Goal: Task Accomplishment & Management: Use online tool/utility

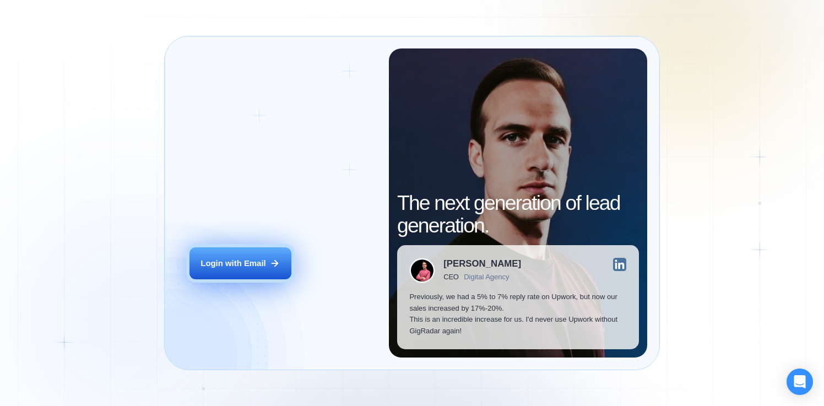
click at [266, 265] on button "Login with Email" at bounding box center [240, 263] width 102 height 32
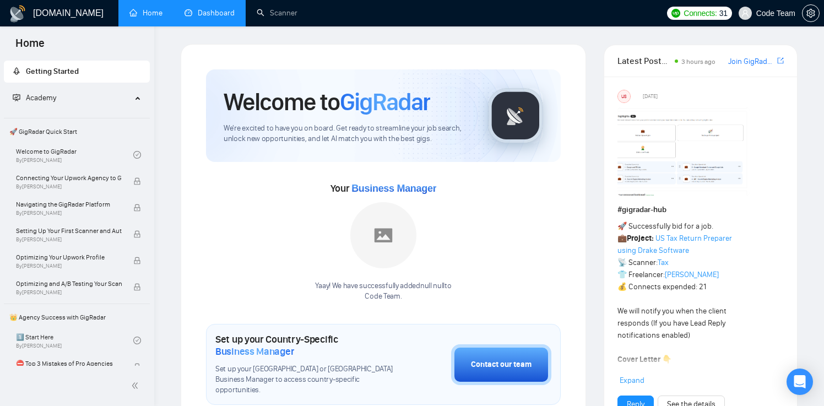
click at [204, 18] on link "Dashboard" at bounding box center [209, 12] width 50 height 9
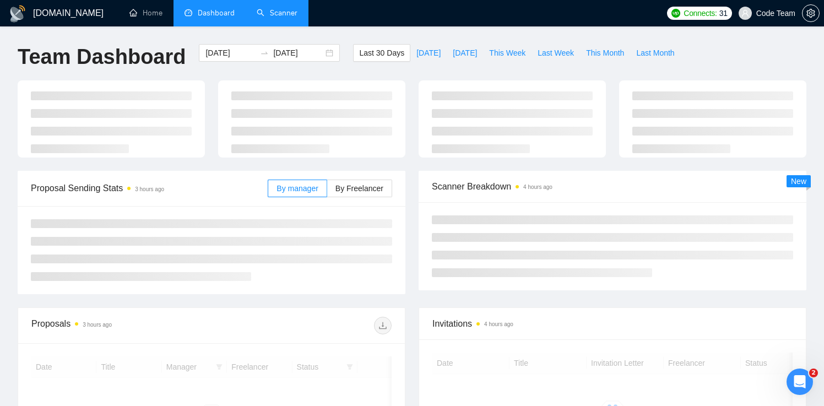
click at [275, 12] on link "Scanner" at bounding box center [277, 12] width 41 height 9
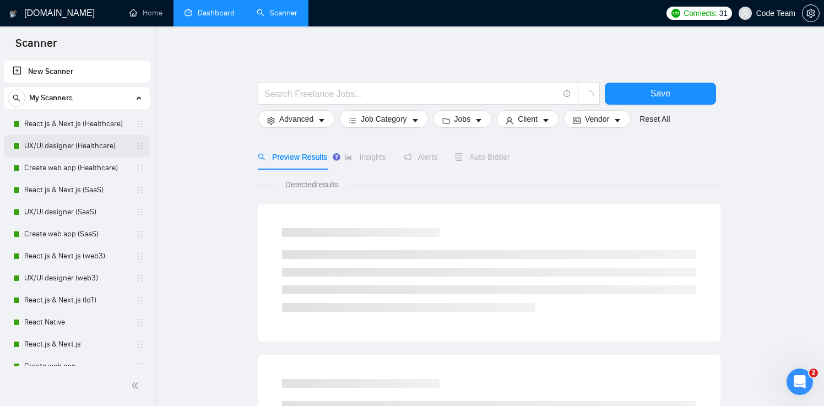
click at [82, 141] on link "UX/UI designer (Healthcare)" at bounding box center [76, 146] width 105 height 22
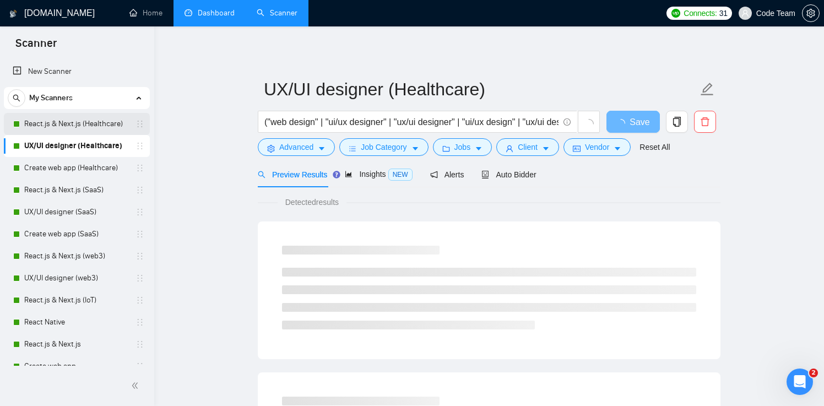
click at [106, 121] on link "React.js & Next.js (Healthcare)" at bounding box center [76, 124] width 105 height 22
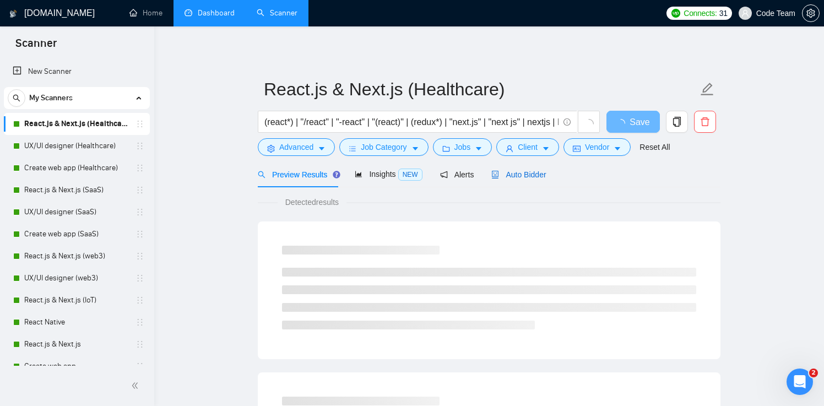
click at [508, 175] on span "Auto Bidder" at bounding box center [518, 174] width 54 height 9
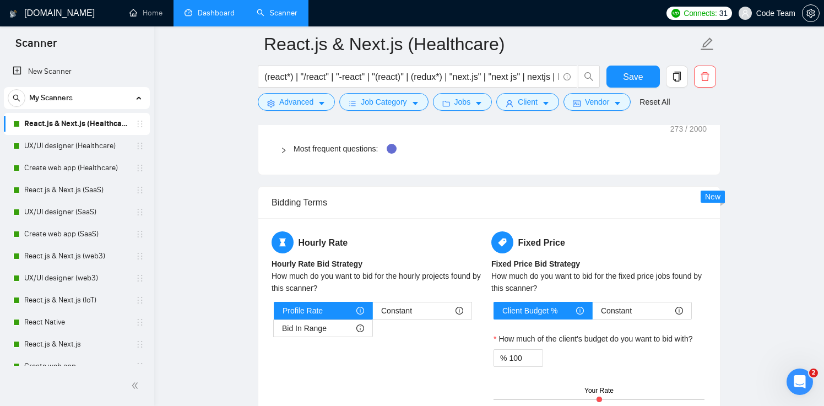
scroll to position [1700, 0]
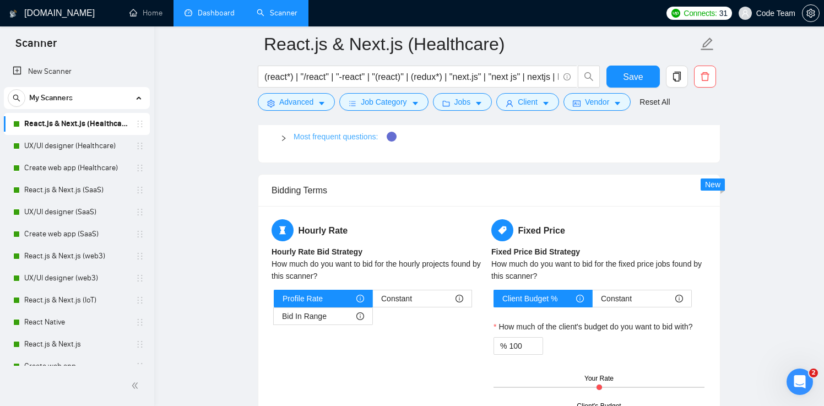
click at [365, 140] on link "Most frequent questions:" at bounding box center [335, 136] width 84 height 9
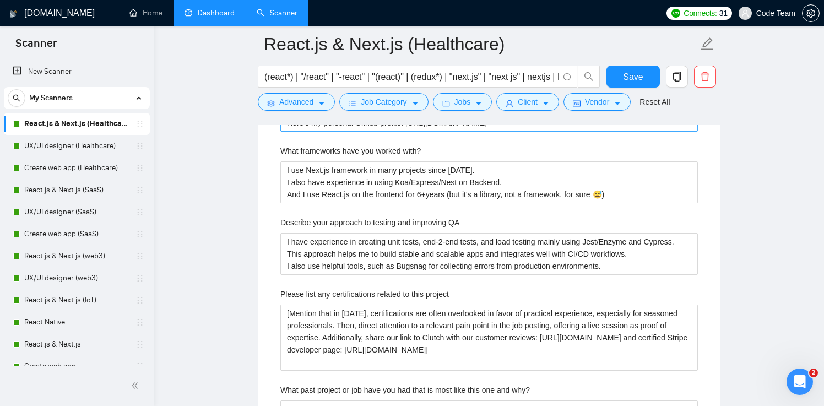
scroll to position [1820, 0]
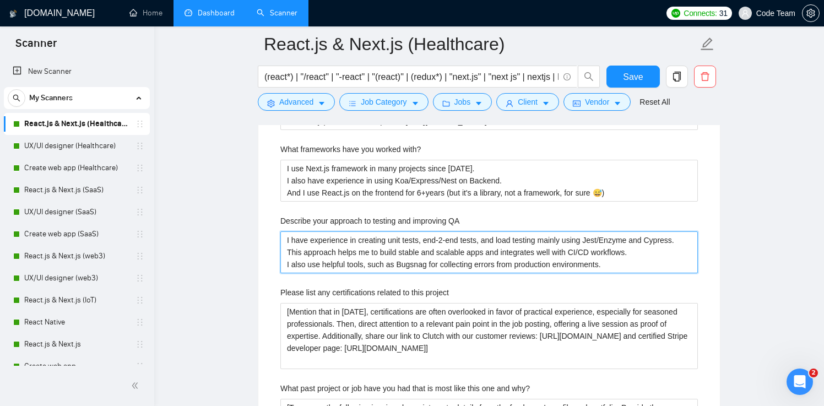
click at [399, 242] on QA "I have experience in creating unit tests, end-2-end tests, and load testing mai…" at bounding box center [488, 252] width 417 height 42
